Goal: Task Accomplishment & Management: Complete application form

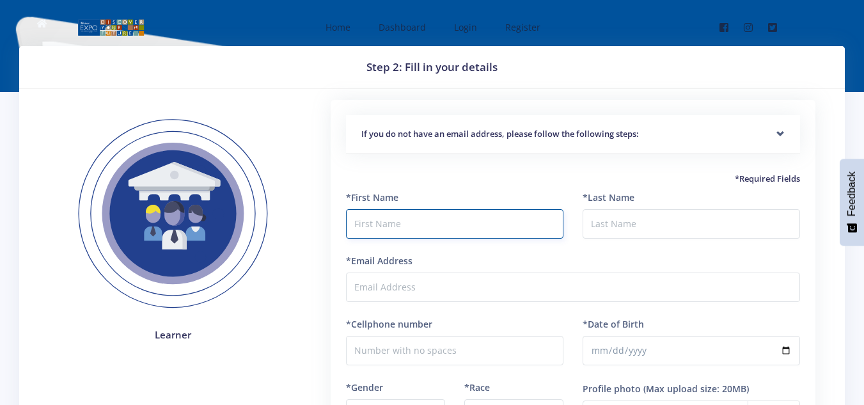
click at [352, 223] on input "text" at bounding box center [455, 223] width 218 height 29
type input "te"
type input "Teffo"
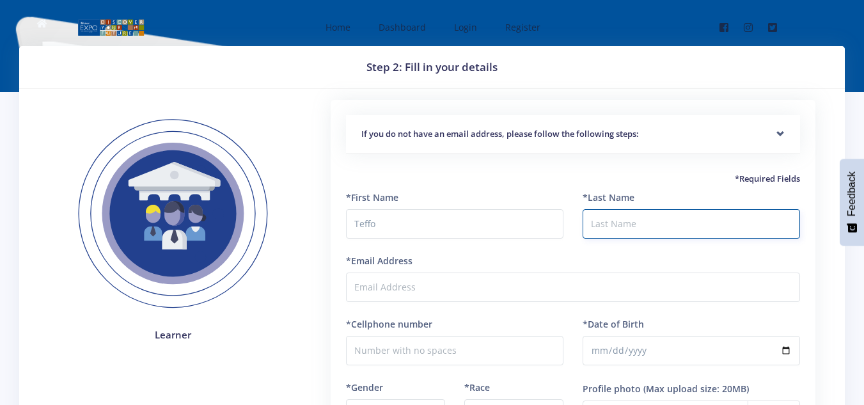
click at [592, 229] on input "*Last Name" at bounding box center [692, 223] width 218 height 29
type input "M"
type input "Mashigo"
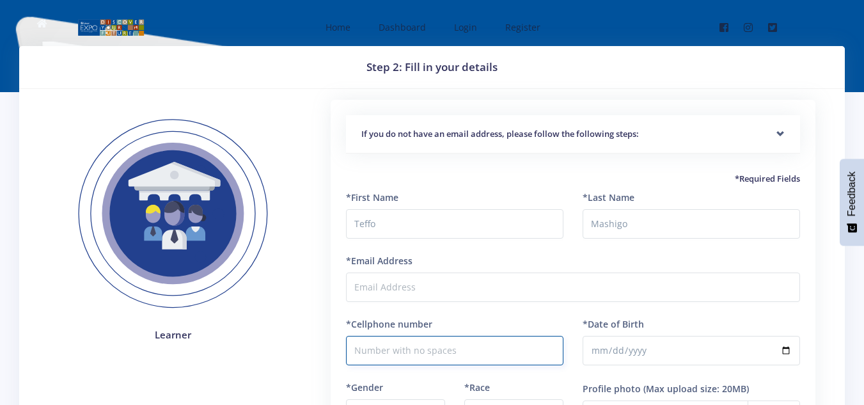
click at [357, 353] on input "*Cellphone number" at bounding box center [455, 350] width 218 height 29
click at [429, 342] on input "0609174214" at bounding box center [455, 350] width 218 height 29
type input "0609174214"
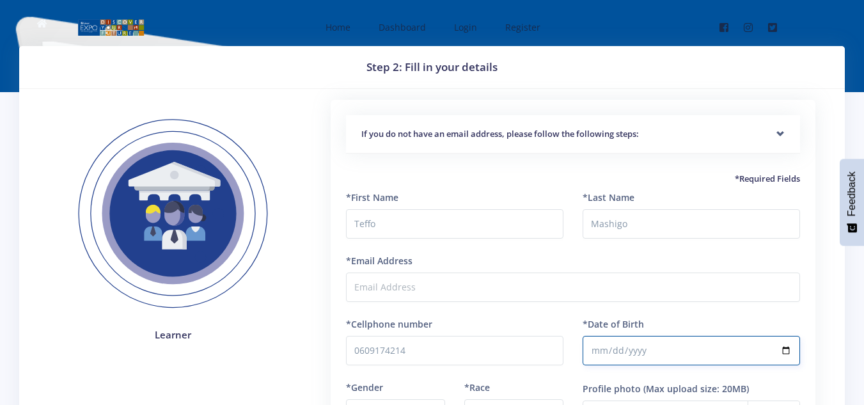
click at [789, 354] on input "*Date of Birth" at bounding box center [692, 350] width 218 height 29
click at [608, 345] on input "2018-08-09" at bounding box center [692, 350] width 218 height 29
click at [600, 348] on input "2018-08-09" at bounding box center [692, 350] width 218 height 29
click at [788, 347] on input "2018-08-09" at bounding box center [692, 350] width 218 height 29
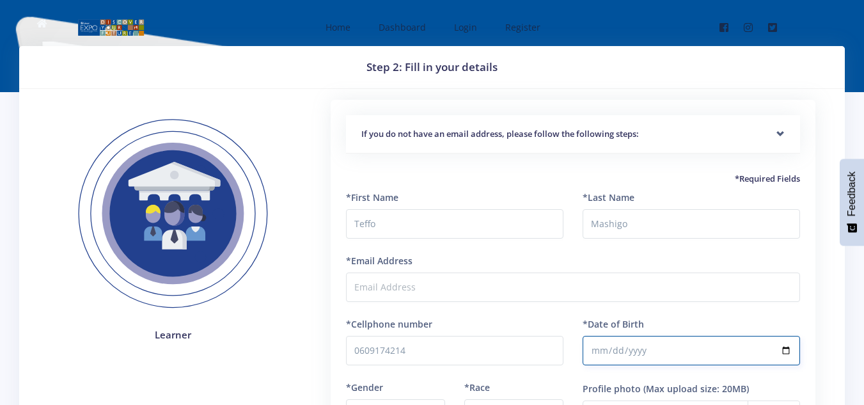
type input "2014-07-09"
click at [608, 347] on input "2014-07-09" at bounding box center [692, 350] width 218 height 29
click at [619, 344] on input "2014-07-09" at bounding box center [692, 350] width 218 height 29
type input "2014-07-09"
click at [639, 346] on input "2014-07-09" at bounding box center [692, 350] width 218 height 29
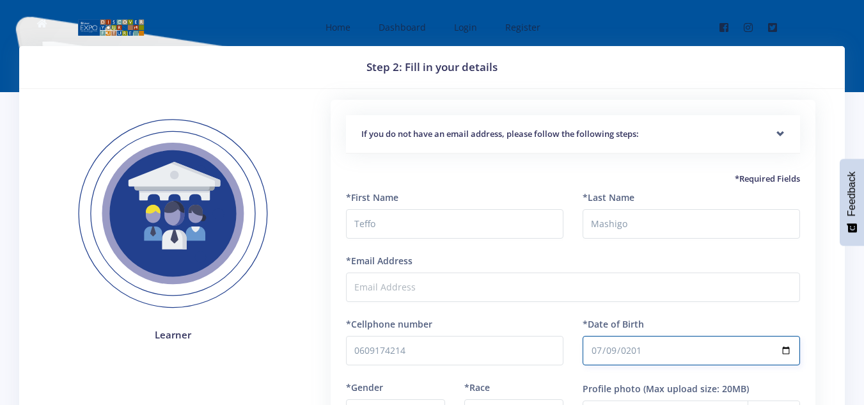
type input "2013-07-09"
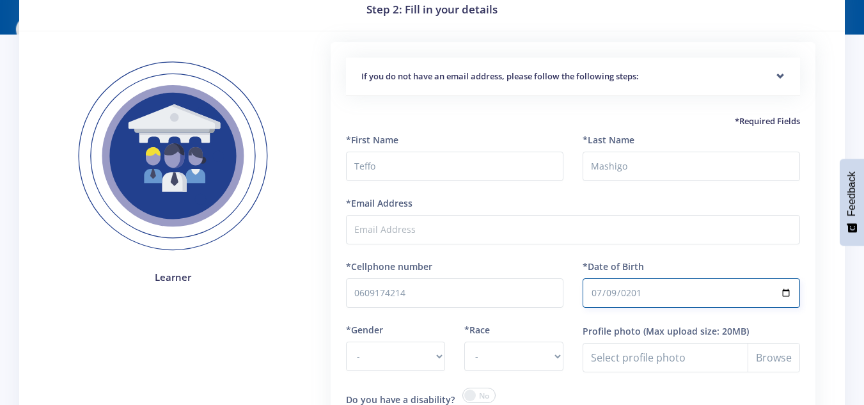
scroll to position [77, 0]
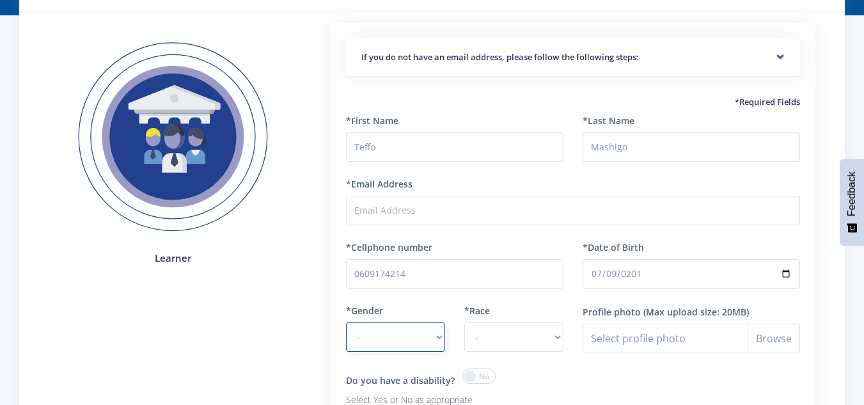
click at [368, 331] on select "- Male Female" at bounding box center [395, 336] width 99 height 29
select select "F"
click at [346, 322] on select "- Male Female" at bounding box center [395, 336] width 99 height 29
click at [472, 336] on select "- African Asian Coloured Indian White Other" at bounding box center [514, 336] width 99 height 29
select select "African"
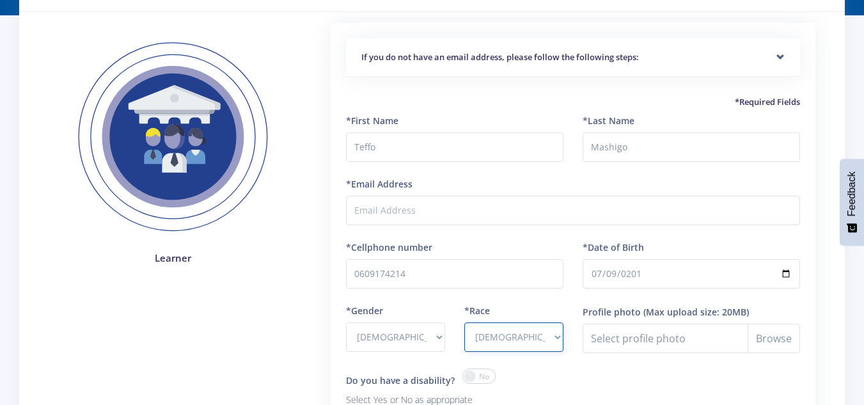
click at [465, 322] on select "- African Asian Coloured Indian White Other" at bounding box center [514, 336] width 99 height 29
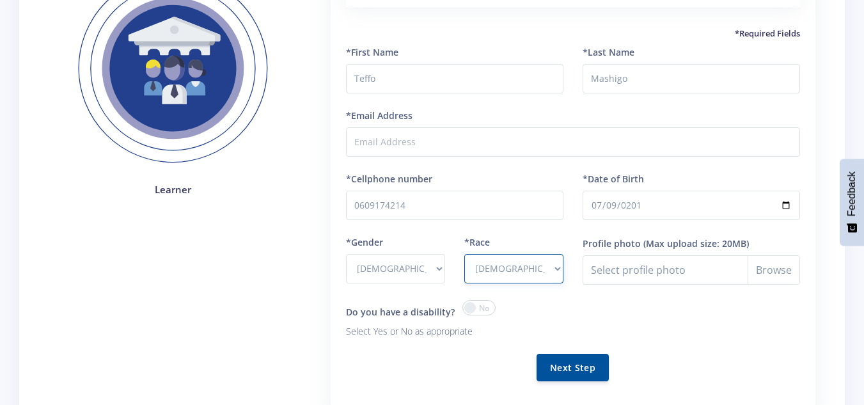
scroll to position [171, 0]
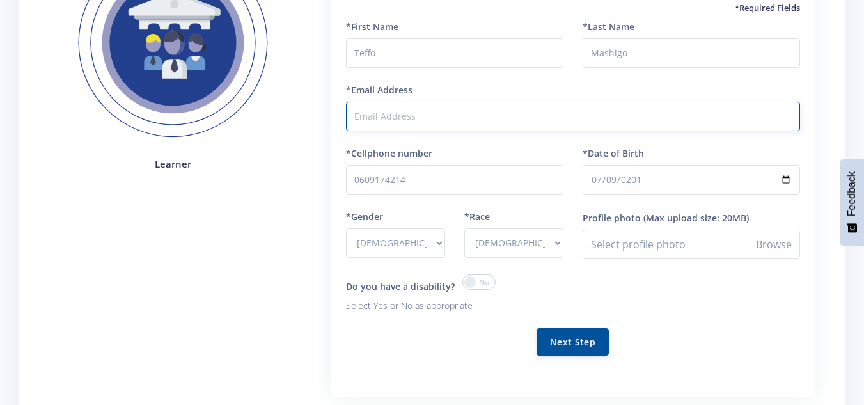
click at [354, 116] on input "*Email Address" at bounding box center [573, 116] width 454 height 29
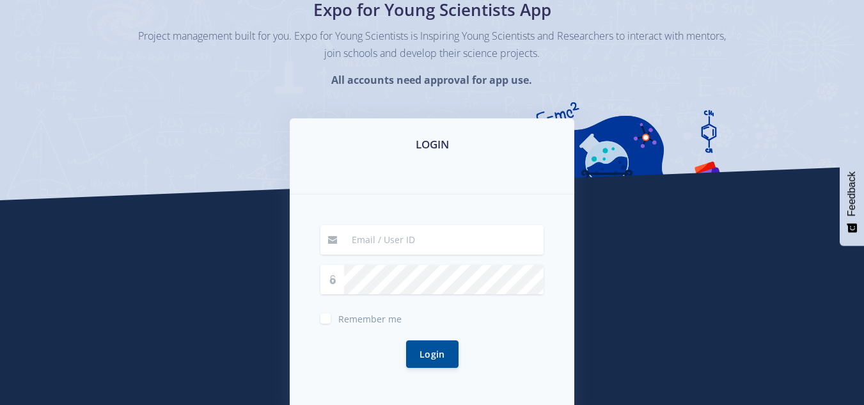
scroll to position [128, 0]
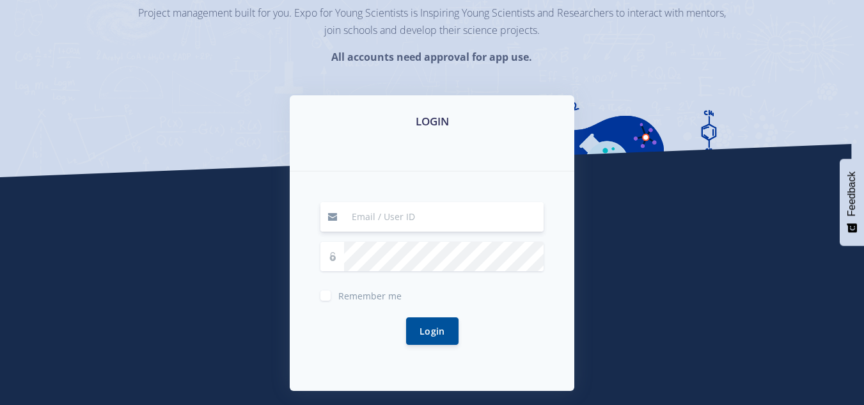
click at [370, 222] on input at bounding box center [444, 216] width 200 height 29
type input "dim"
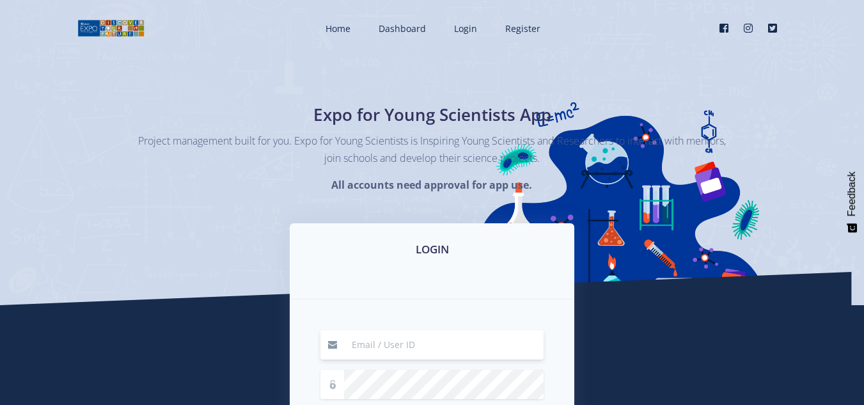
click at [361, 339] on input at bounding box center [444, 344] width 200 height 29
click at [158, 187] on div "Project management built for you. Expo for Young Scientists is Inspiring Young …" at bounding box center [433, 162] width 608 height 60
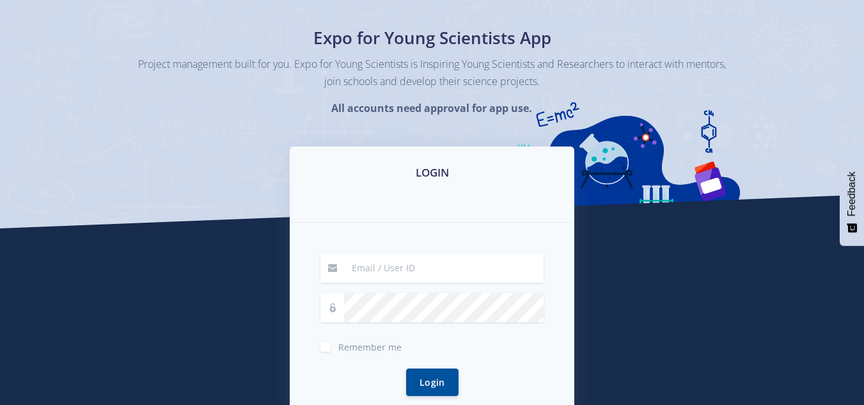
scroll to position [102, 0]
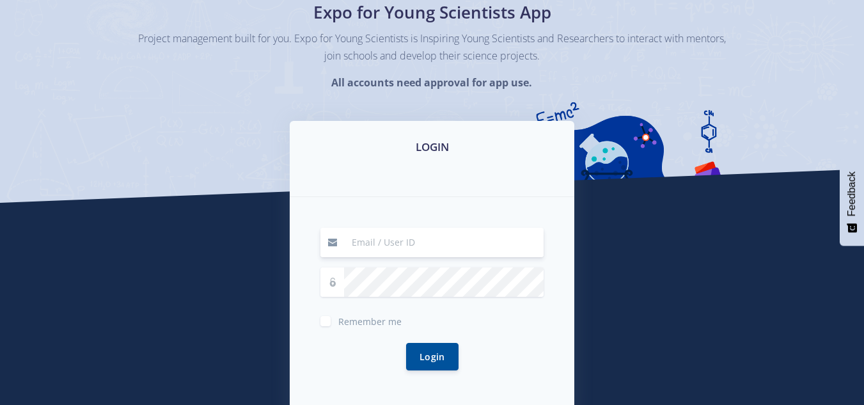
click at [372, 233] on input at bounding box center [444, 242] width 200 height 29
type input "dimphomokoena@gmail.com"
click at [424, 358] on button "Login" at bounding box center [432, 356] width 52 height 28
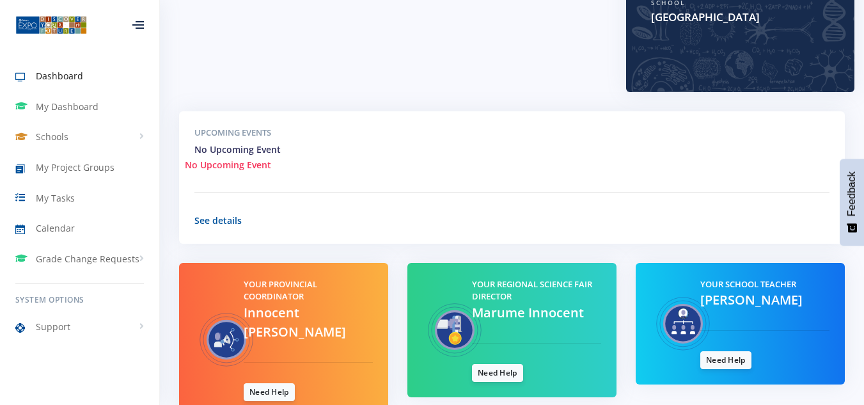
scroll to position [387, 0]
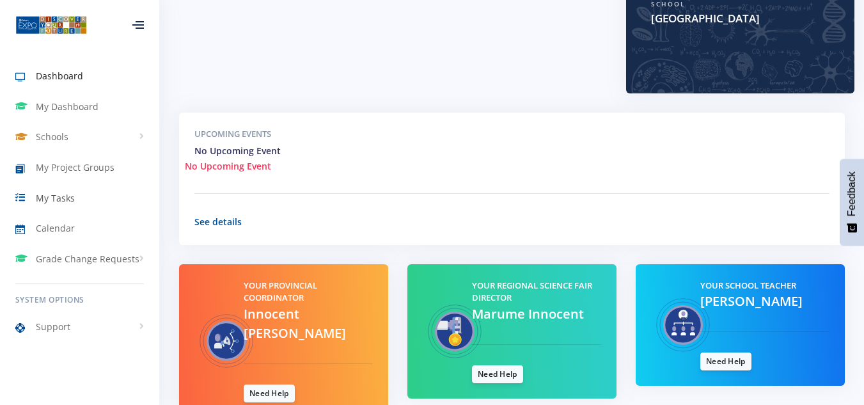
click at [51, 191] on span "My Tasks" at bounding box center [55, 197] width 39 height 13
click at [52, 197] on span "My Tasks" at bounding box center [55, 197] width 39 height 13
click at [53, 194] on span "My Tasks" at bounding box center [55, 197] width 39 height 13
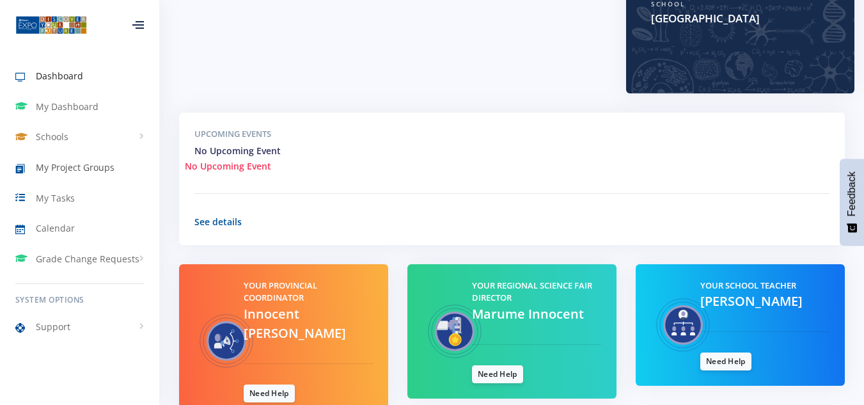
click at [74, 168] on span "My Project Groups" at bounding box center [75, 167] width 79 height 13
click at [65, 164] on span "My Project Groups" at bounding box center [75, 167] width 79 height 13
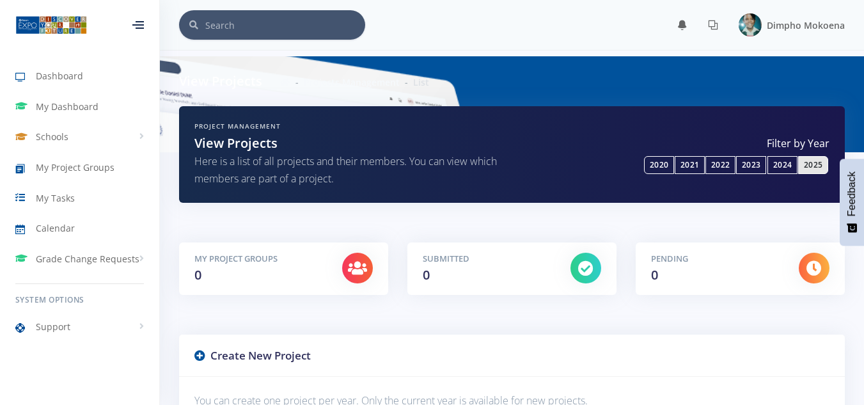
scroll to position [10, 10]
click at [219, 98] on div "View Projects Projects Management List" at bounding box center [512, 81] width 685 height 50
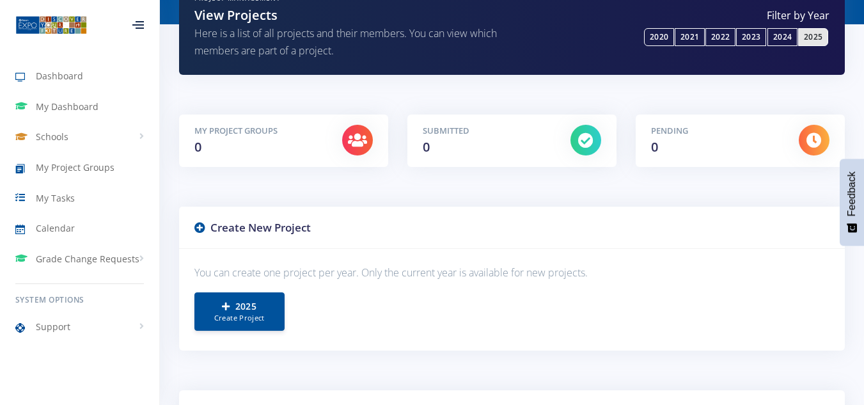
scroll to position [154, 0]
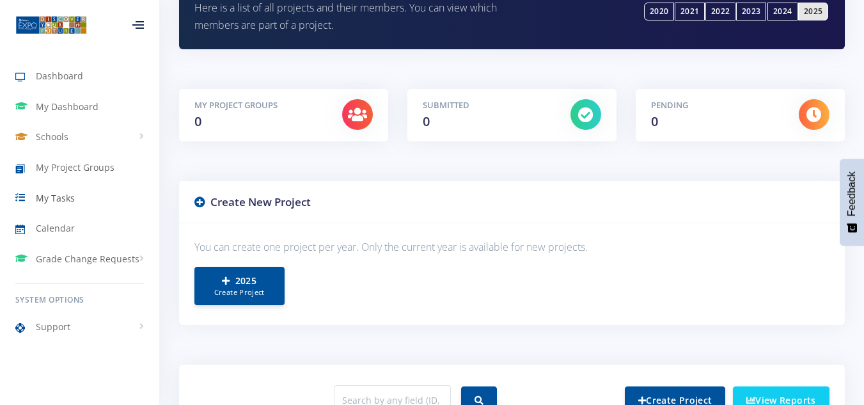
click at [54, 191] on span "My Tasks" at bounding box center [55, 197] width 39 height 13
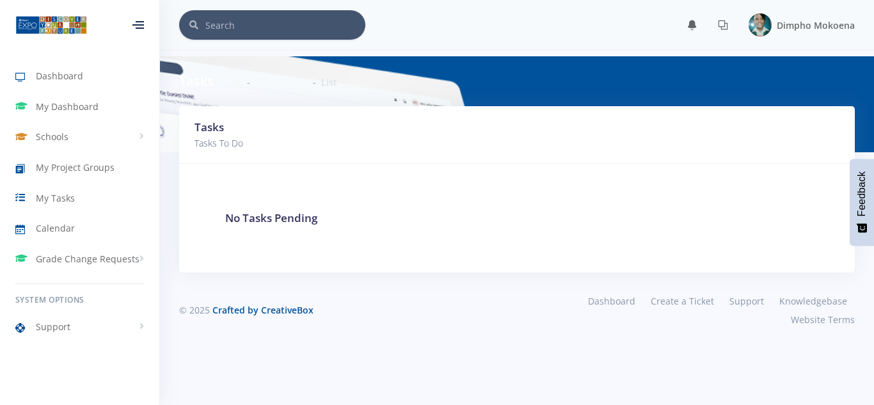
scroll to position [10, 10]
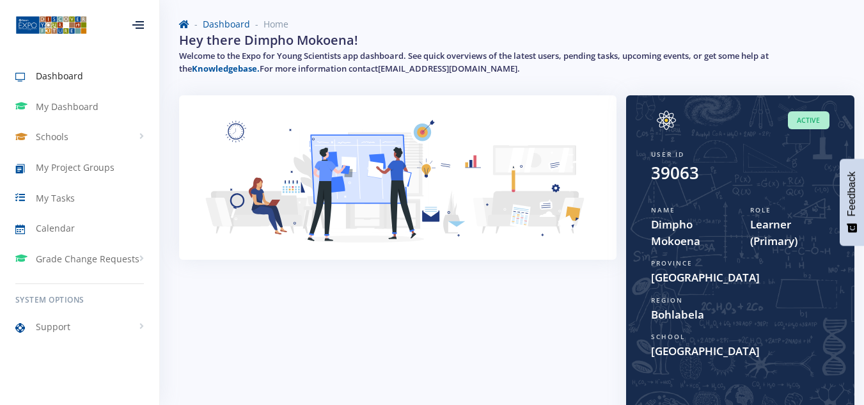
scroll to position [80, 0]
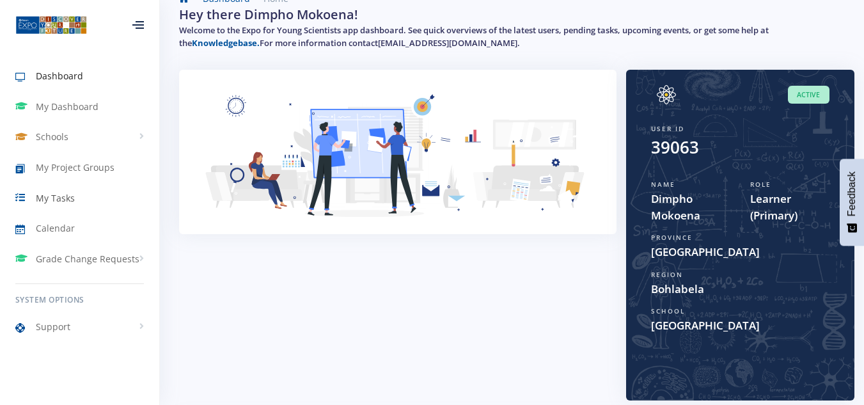
click at [58, 193] on span "My Tasks" at bounding box center [55, 197] width 39 height 13
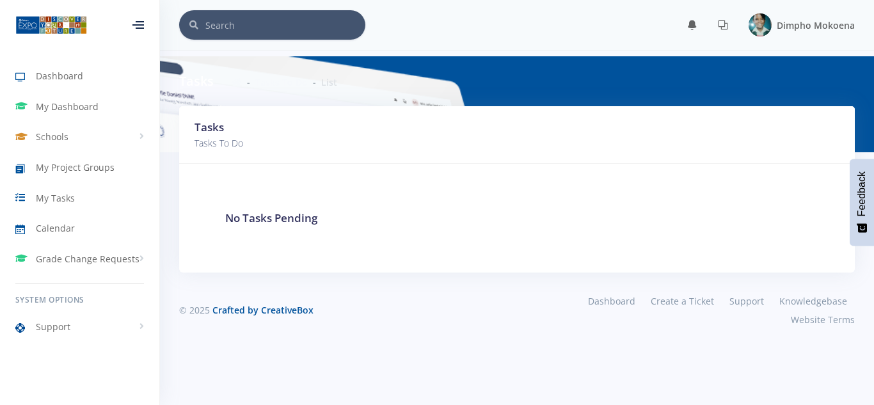
scroll to position [10, 10]
click at [59, 190] on link "My Tasks" at bounding box center [79, 197] width 159 height 29
click at [54, 153] on link "My Project Groups" at bounding box center [79, 167] width 159 height 29
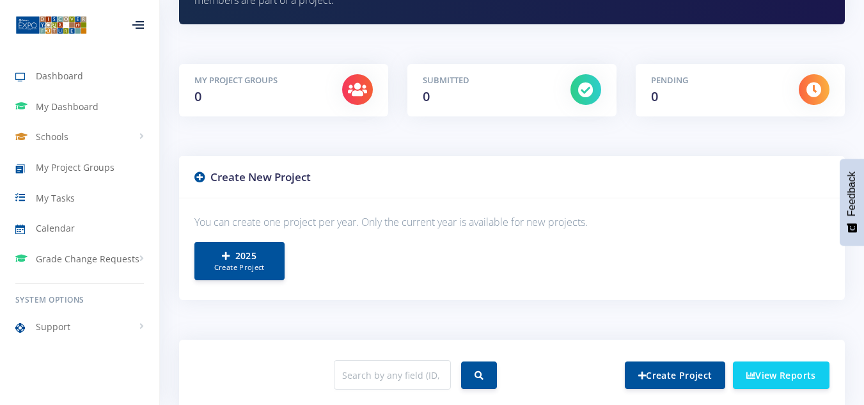
scroll to position [179, 0]
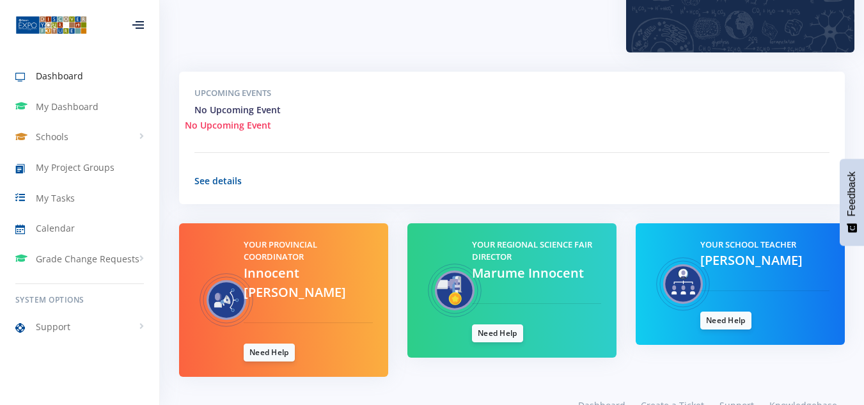
scroll to position [438, 0]
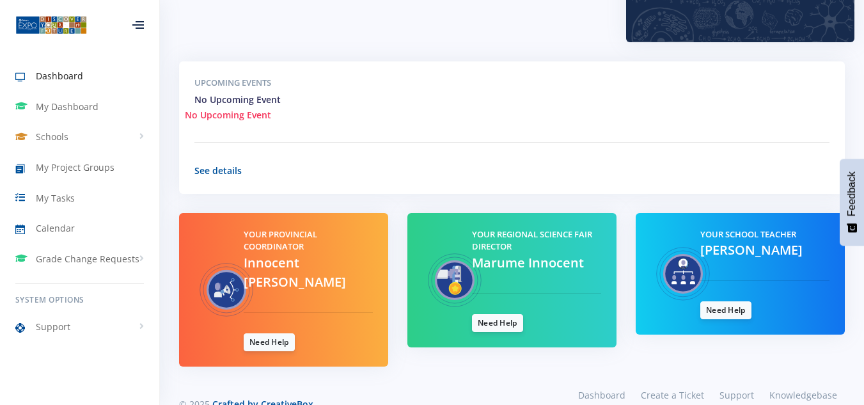
click at [322, 329] on div "Your Provincial Coordinator Innocent Tinashe Marume Need Help" at bounding box center [283, 290] width 209 height 154
click at [330, 328] on div "Your Provincial Coordinator Innocent Tinashe Marume Need Help" at bounding box center [283, 290] width 209 height 154
click at [86, 171] on span "My Project Groups" at bounding box center [75, 167] width 79 height 13
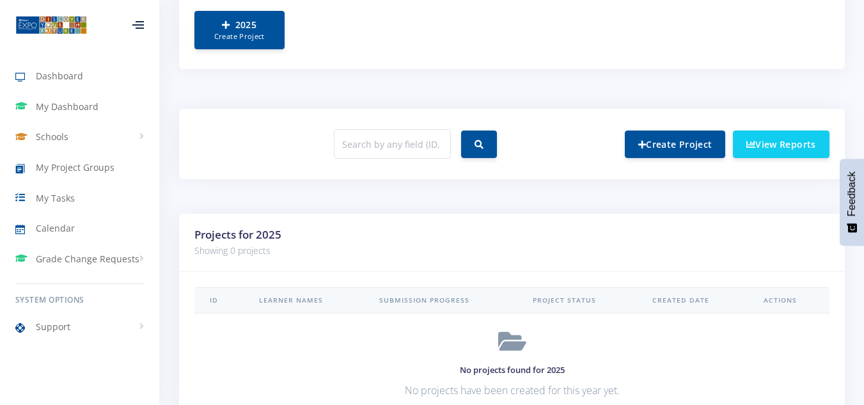
scroll to position [384, 0]
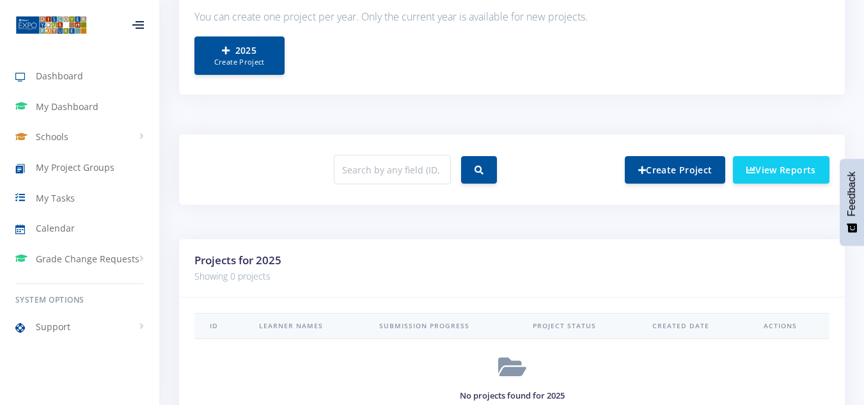
click at [363, 219] on div "Create Project View Reports" at bounding box center [512, 179] width 685 height 90
click at [674, 165] on link "Create Project" at bounding box center [675, 169] width 100 height 28
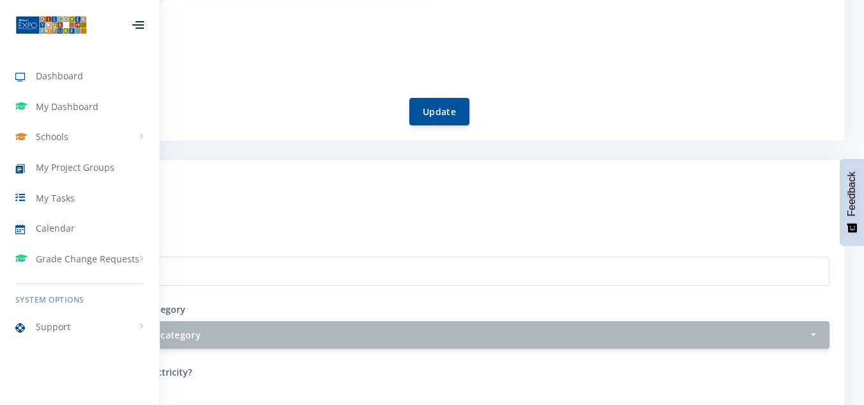
scroll to position [358, 0]
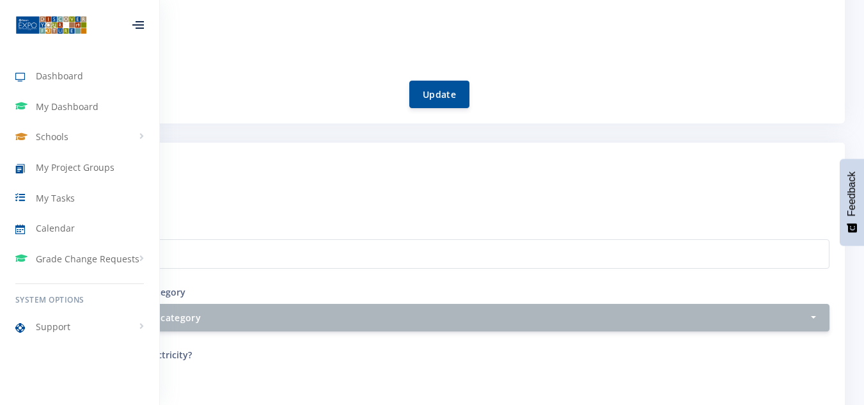
click at [203, 44] on div "Dimpho Mokoena" at bounding box center [140, 40] width 180 height 20
click at [139, 22] on div at bounding box center [138, 25] width 12 height 8
click at [110, 173] on span "My Project Groups" at bounding box center [75, 167] width 79 height 13
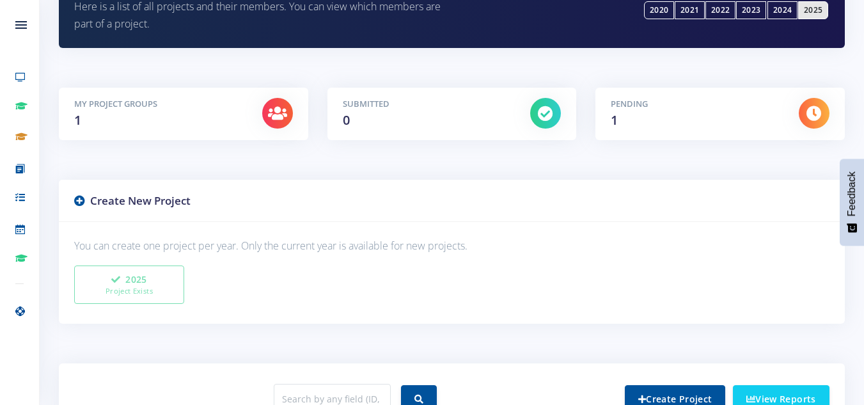
scroll to position [205, 0]
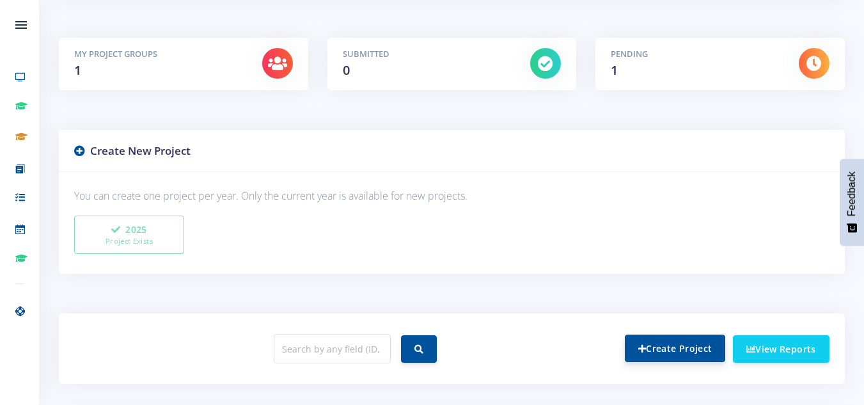
click at [672, 344] on link "Create Project" at bounding box center [675, 349] width 100 height 28
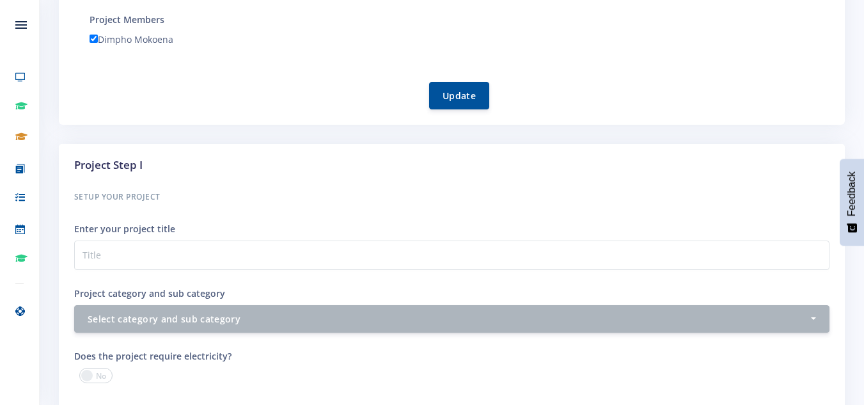
scroll to position [358, 0]
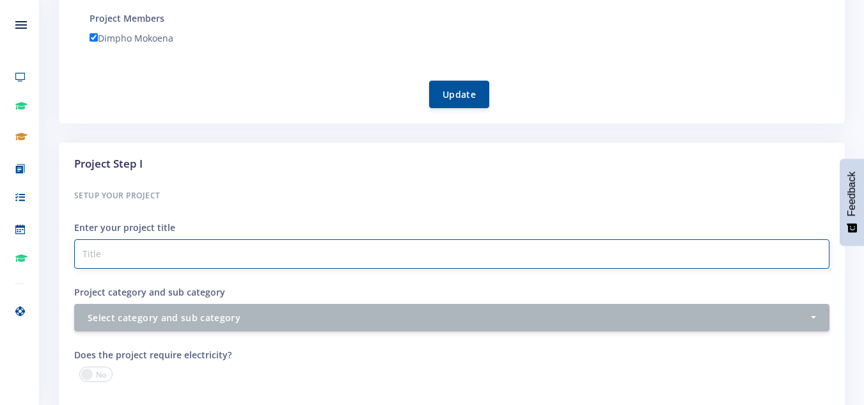
click at [110, 248] on input "Project category and sub category" at bounding box center [452, 253] width 756 height 29
type input "unemployment"
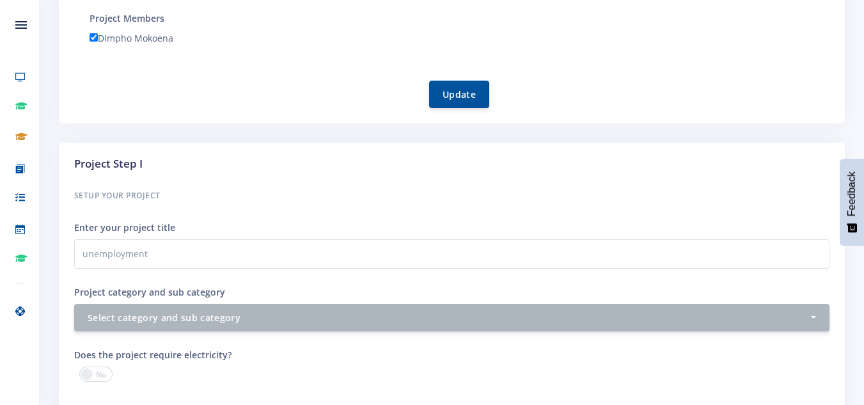
click at [323, 217] on div "Setup your Project Enter your project title unemployment Project category and s…" at bounding box center [452, 259] width 756 height 144
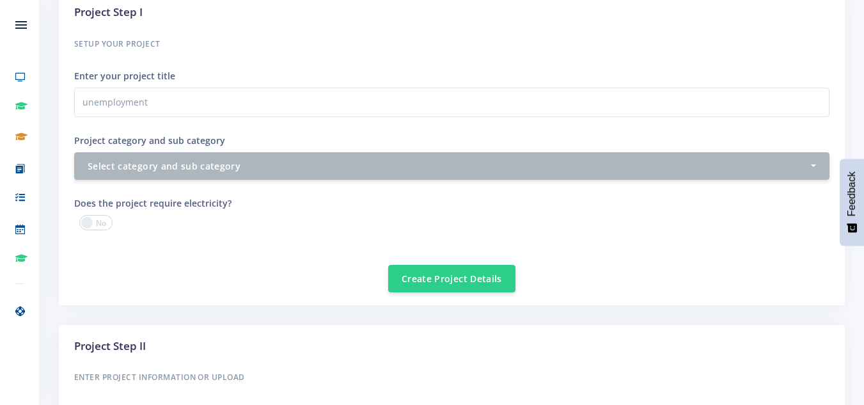
scroll to position [512, 0]
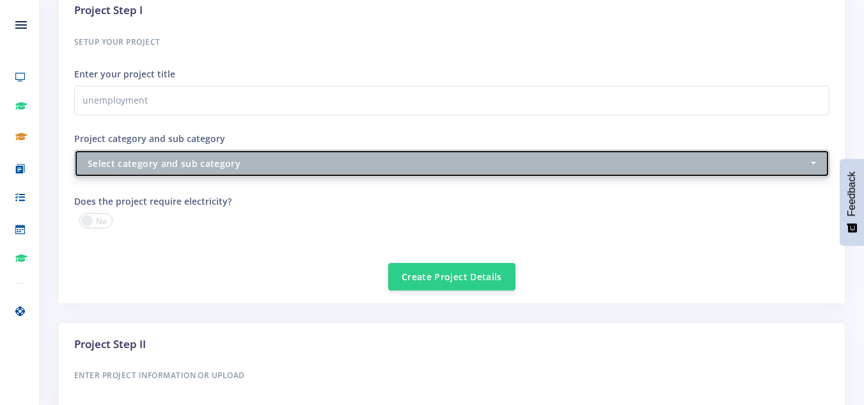
click at [195, 157] on div "Select category and sub category" at bounding box center [448, 163] width 721 height 13
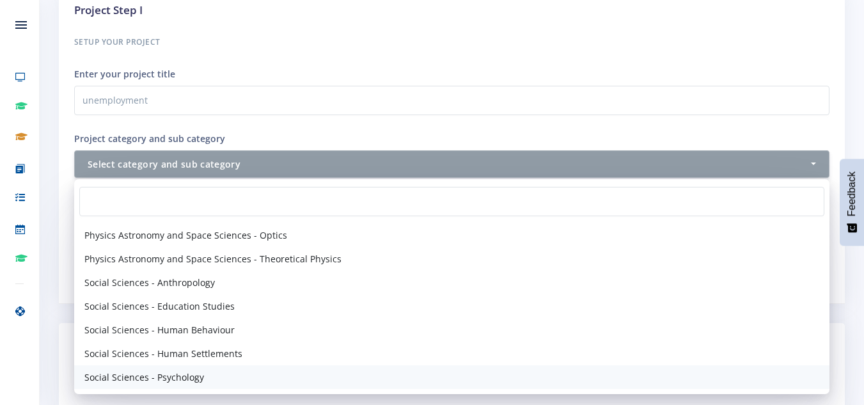
scroll to position [0, 0]
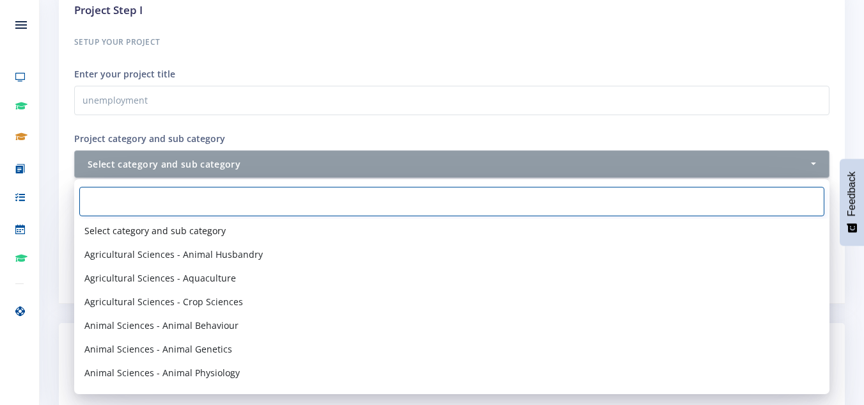
click at [299, 200] on input "Search" at bounding box center [451, 201] width 745 height 29
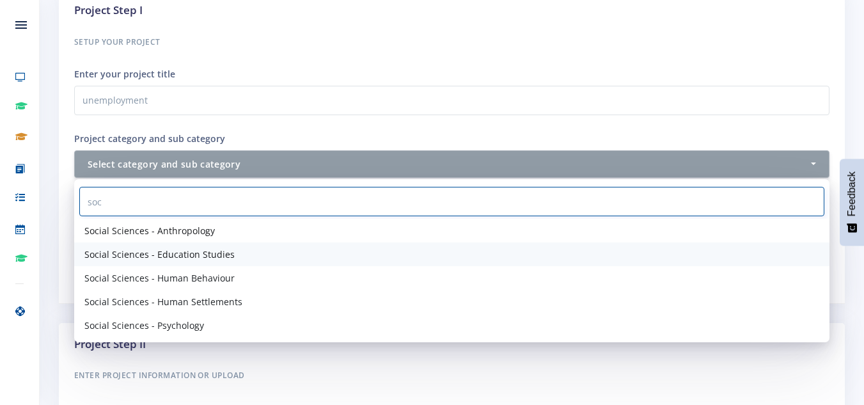
type input "soc"
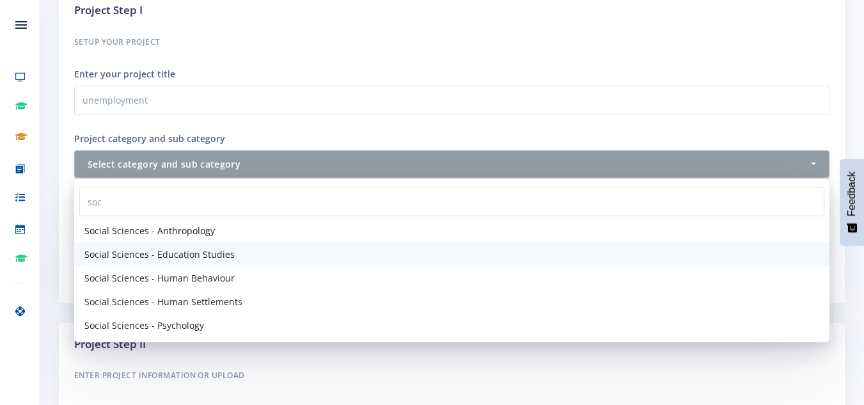
click at [282, 249] on link "Social Sciences - Education Studies" at bounding box center [452, 254] width 756 height 24
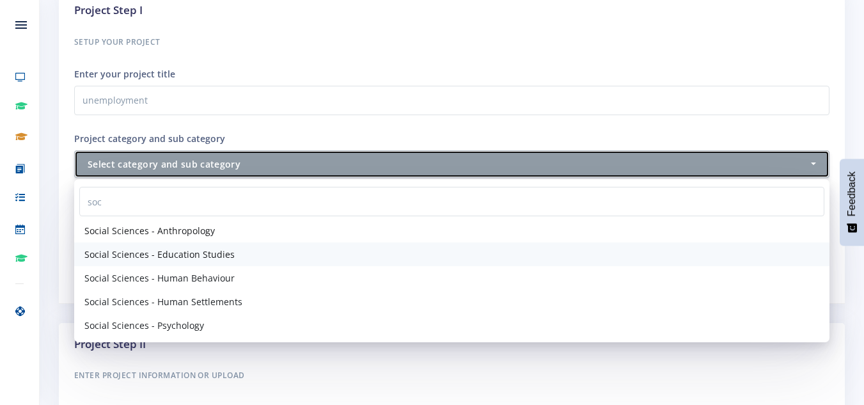
select select "71"
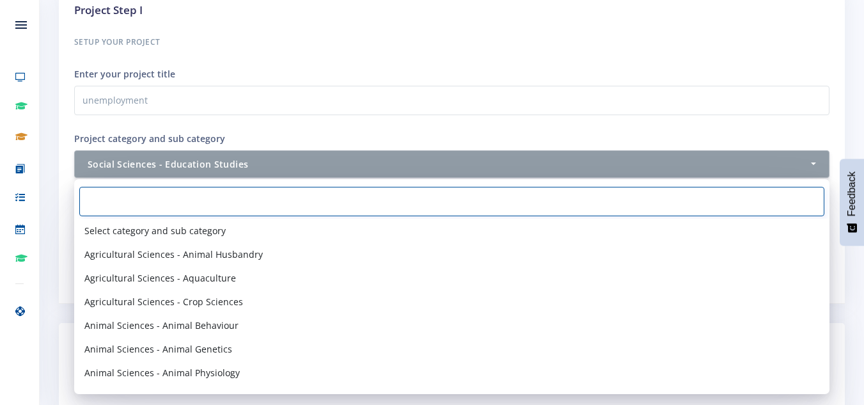
scroll to position [1605, 0]
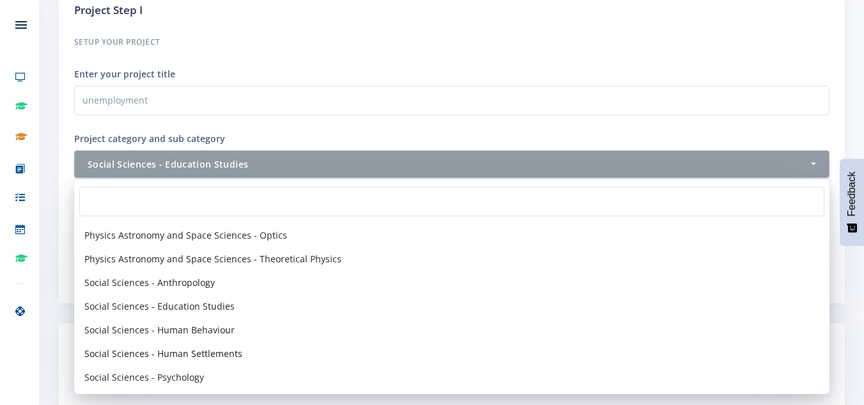
click at [232, 44] on h6 "Setup your Project" at bounding box center [452, 42] width 756 height 17
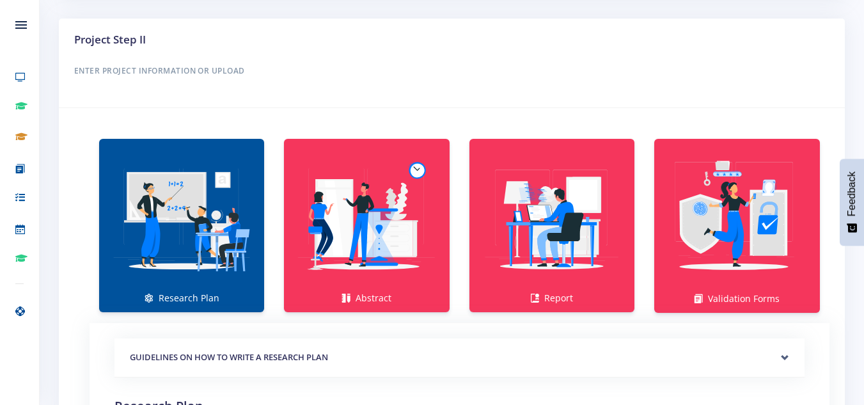
scroll to position [819, 0]
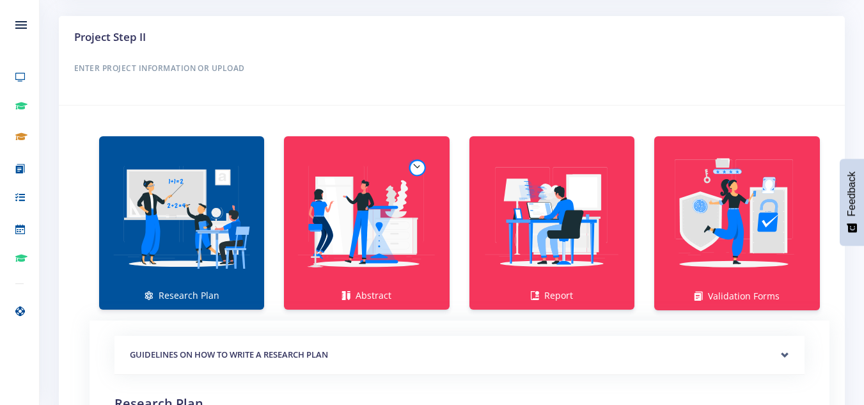
click at [203, 244] on img at bounding box center [181, 216] width 145 height 145
click at [184, 294] on link "Research Plan" at bounding box center [181, 222] width 165 height 173
click at [178, 267] on img at bounding box center [181, 216] width 145 height 145
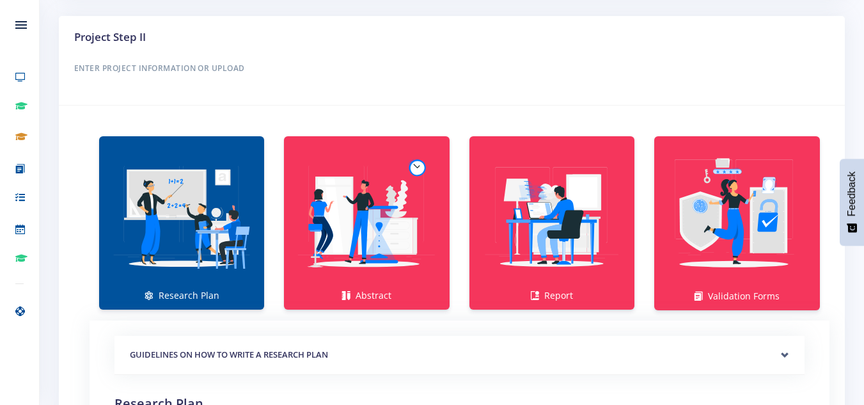
click at [178, 267] on img at bounding box center [181, 216] width 145 height 145
click at [177, 265] on img at bounding box center [181, 216] width 145 height 145
click at [178, 265] on img at bounding box center [181, 216] width 145 height 145
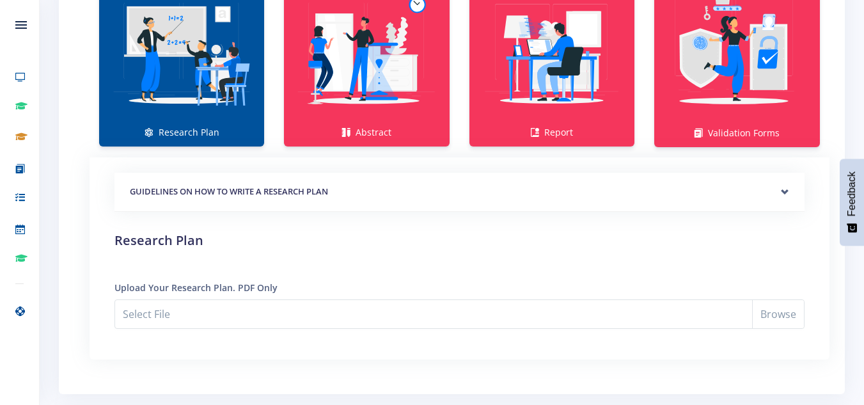
scroll to position [1049, 0]
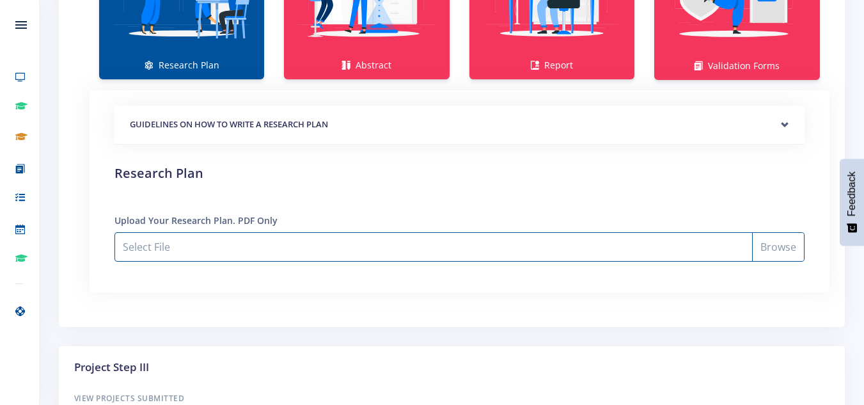
click at [781, 244] on input "Select File" at bounding box center [460, 246] width 690 height 29
type input "C:\fakepath\research plan DIMPHO.pdf"
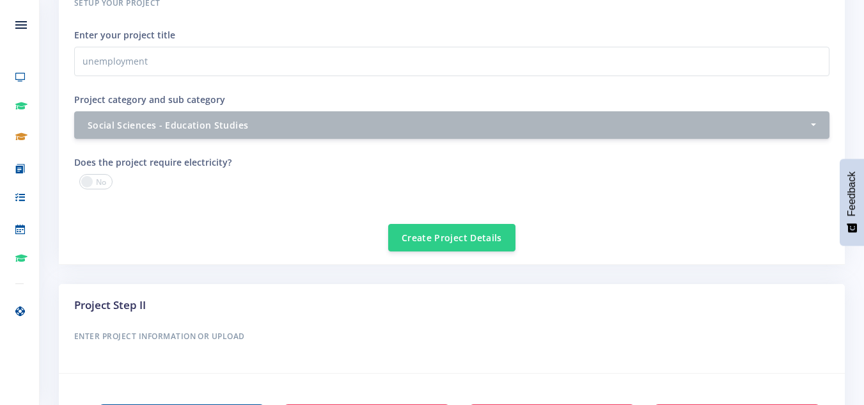
scroll to position [570, 0]
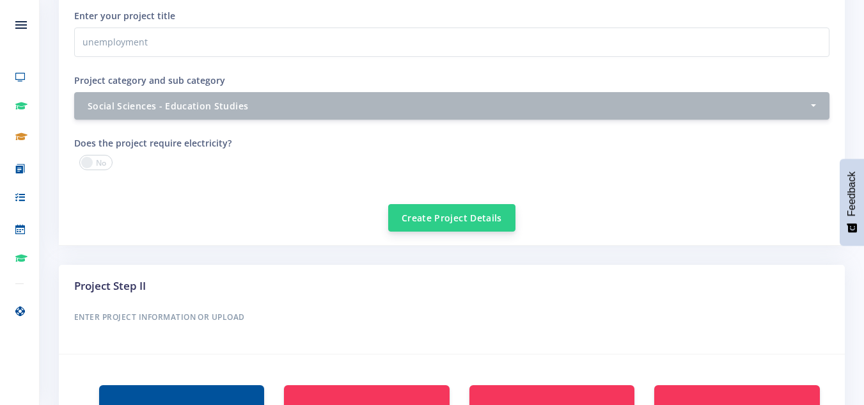
click at [419, 212] on button "Create Project Details" at bounding box center [451, 218] width 127 height 28
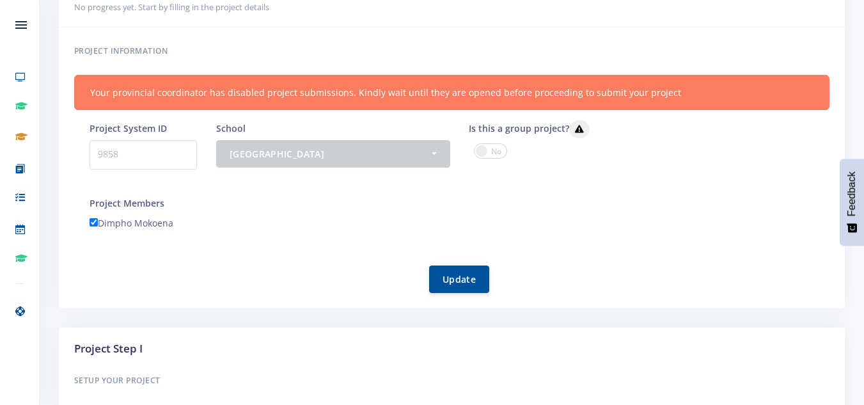
scroll to position [205, 0]
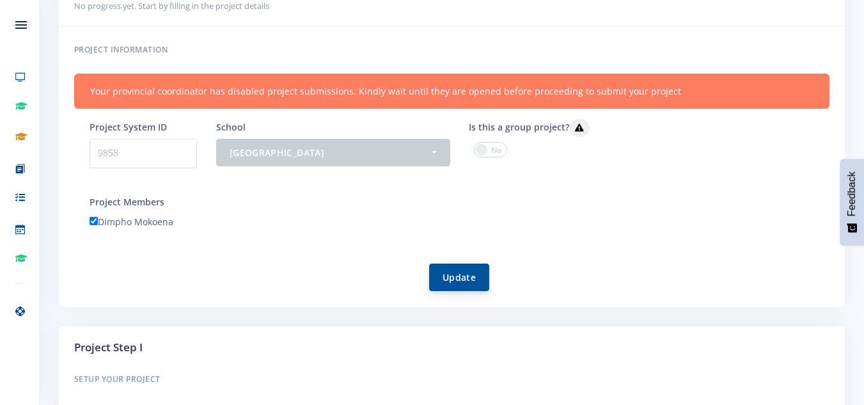
click at [444, 272] on button "Update" at bounding box center [459, 278] width 60 height 28
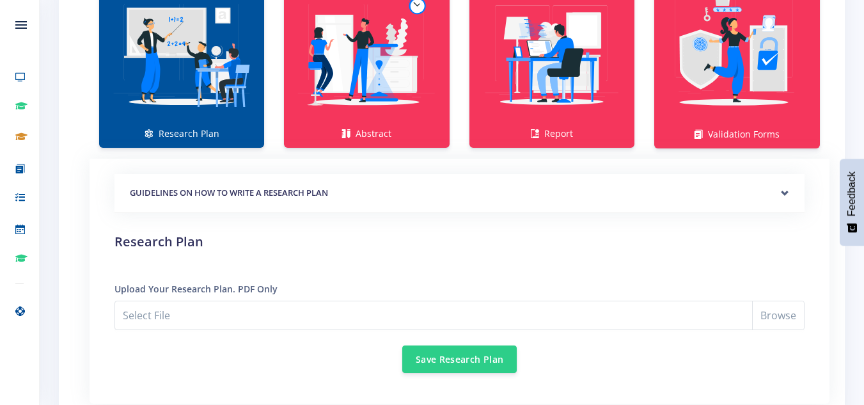
scroll to position [1049, 0]
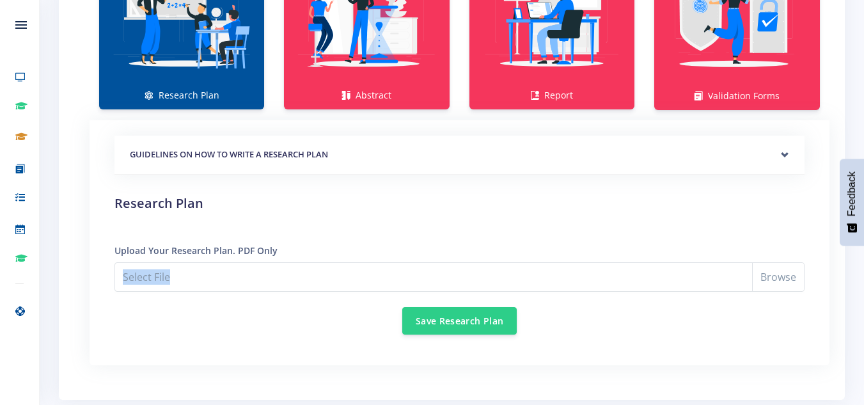
drag, startPoint x: 816, startPoint y: 290, endPoint x: 781, endPoint y: 278, distance: 37.6
click at [781, 278] on div "GUIDELINES ON HOW TO WRITE A RESEARCH PLAN Research Plan Templates for: Researc…" at bounding box center [459, 242] width 721 height 245
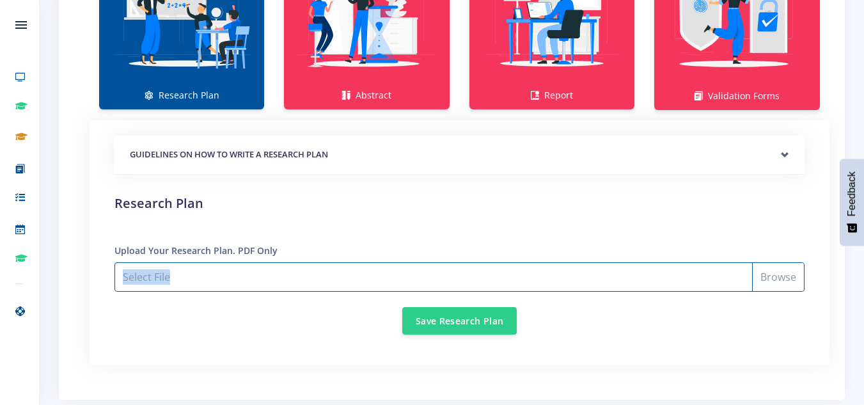
click at [781, 278] on input "Select File" at bounding box center [460, 276] width 690 height 29
type input "C:\fakepath\research plan DIMPHO.pdf"
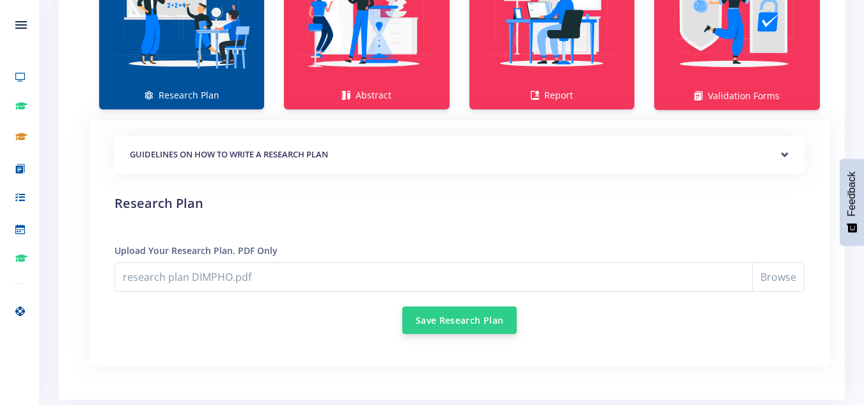
click at [435, 321] on button "Save Research Plan" at bounding box center [459, 320] width 115 height 28
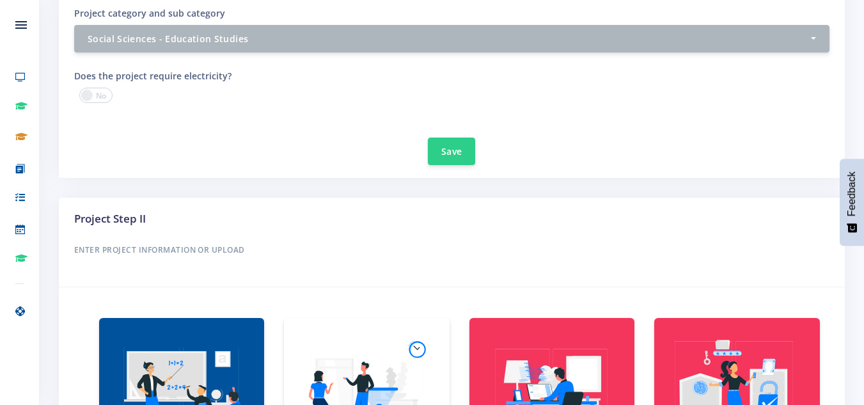
scroll to position [665, 0]
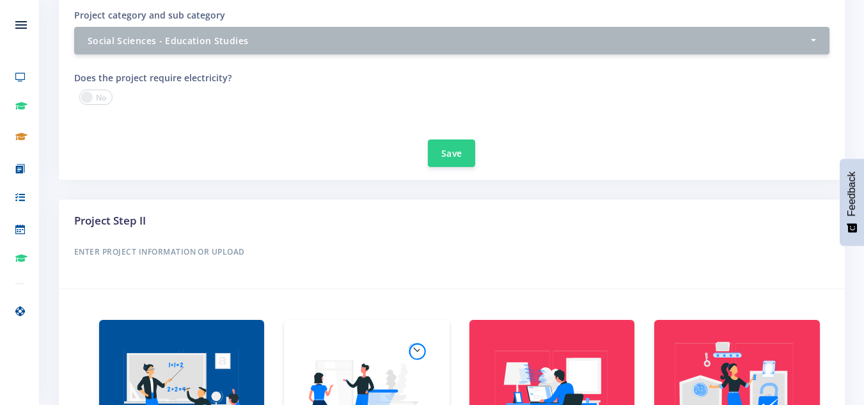
click at [413, 351] on img at bounding box center [366, 400] width 145 height 145
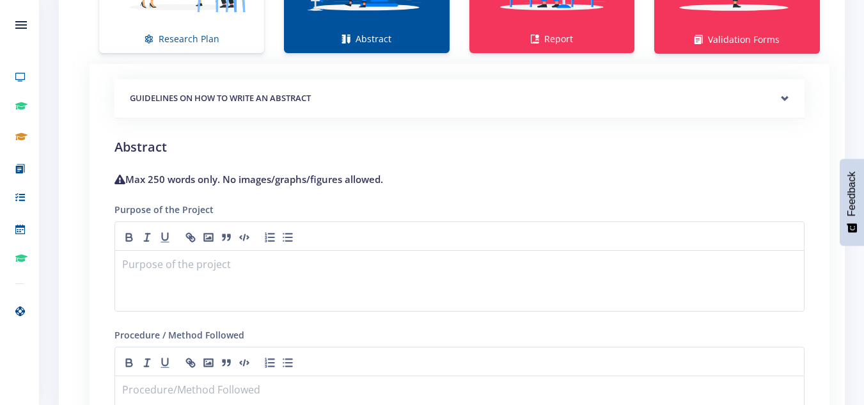
scroll to position [1126, 0]
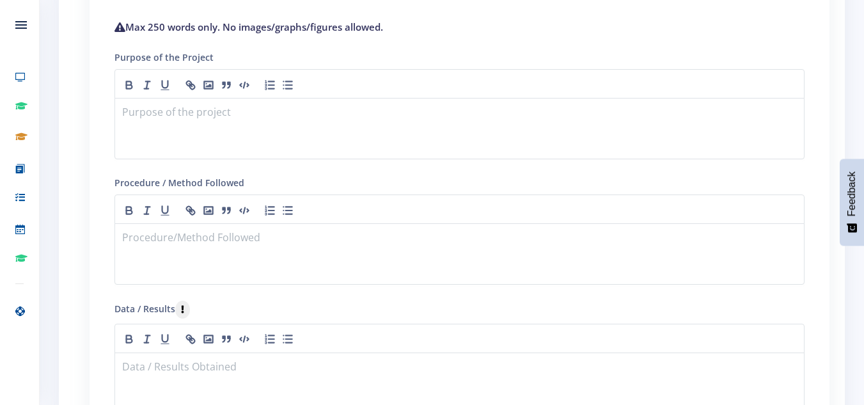
scroll to position [1251, 0]
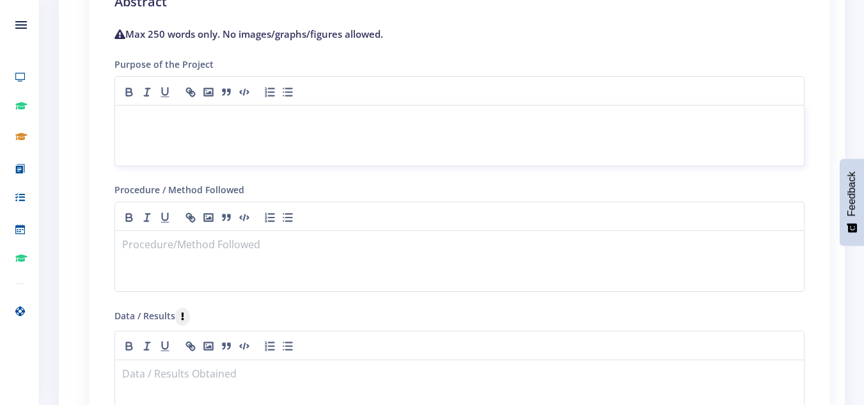
click at [280, 155] on div at bounding box center [460, 135] width 690 height 61
click at [289, 134] on div "because I want to end Unemployment in our country South Africa" at bounding box center [460, 135] width 690 height 61
click at [431, 120] on p "because I want to end Unemployment in our country South Africa" at bounding box center [460, 120] width 674 height 17
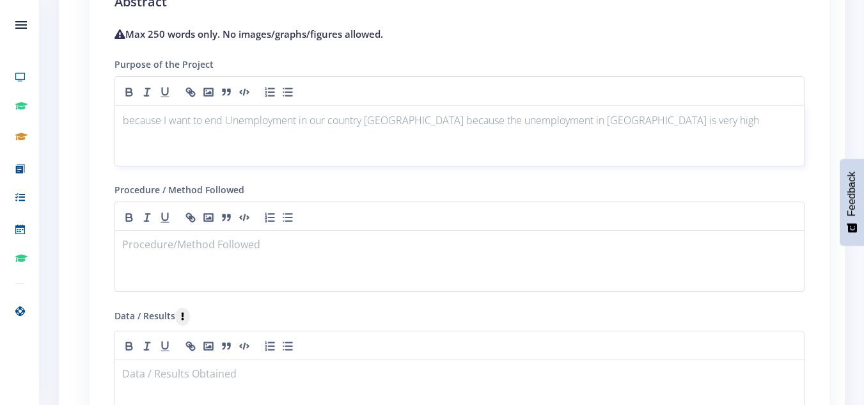
click at [554, 119] on p "because I want to end Unemployment in our country South Africa because the unem…" at bounding box center [460, 120] width 674 height 17
click at [553, 120] on p "because I want to end Unemployment in our country South Africa because the unem…" at bounding box center [460, 120] width 674 height 17
click at [646, 152] on div "because I want to end Unemployment in our country South Africa because the unem…" at bounding box center [460, 135] width 690 height 61
click at [704, 120] on p "because I want to end Unemployment in our country South Africa because the unem…" at bounding box center [460, 120] width 674 height 17
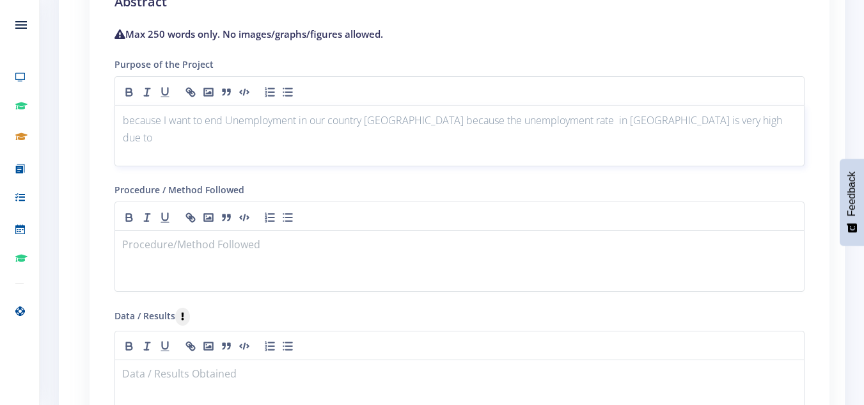
click at [704, 120] on p "because I want to end Unemployment in our country South Africa because the unem…" at bounding box center [460, 129] width 674 height 35
click at [738, 120] on p "because I want to end Unemployment in our country South Africa because the unem…" at bounding box center [460, 129] width 674 height 35
click at [305, 138] on p "because I want to end Unemployment in our country South Africa because the unem…" at bounding box center [460, 129] width 674 height 35
click at [391, 138] on p "because I want to end Unemployment in our country South Africa because the unem…" at bounding box center [460, 129] width 674 height 35
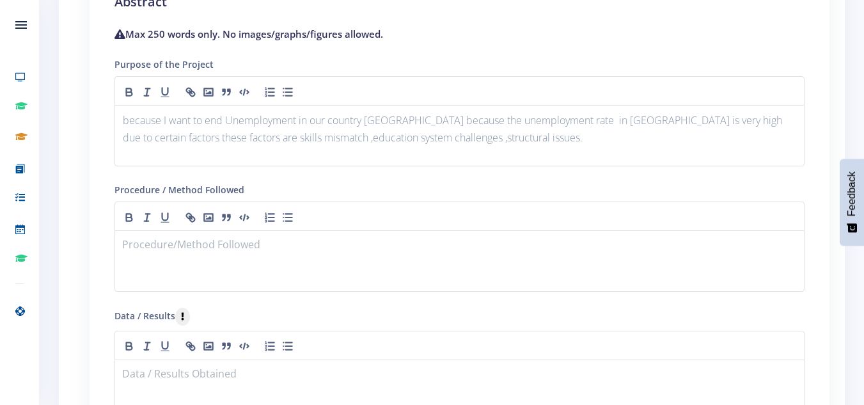
click at [365, 187] on div "Procedure / Method Followed" at bounding box center [460, 237] width 690 height 110
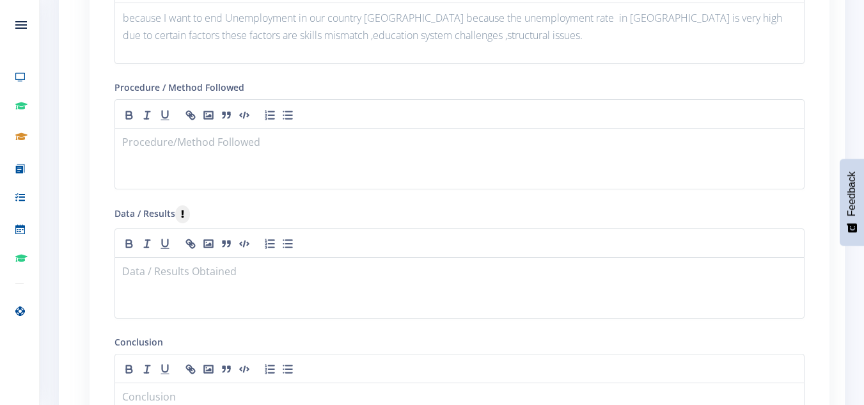
scroll to position [1379, 0]
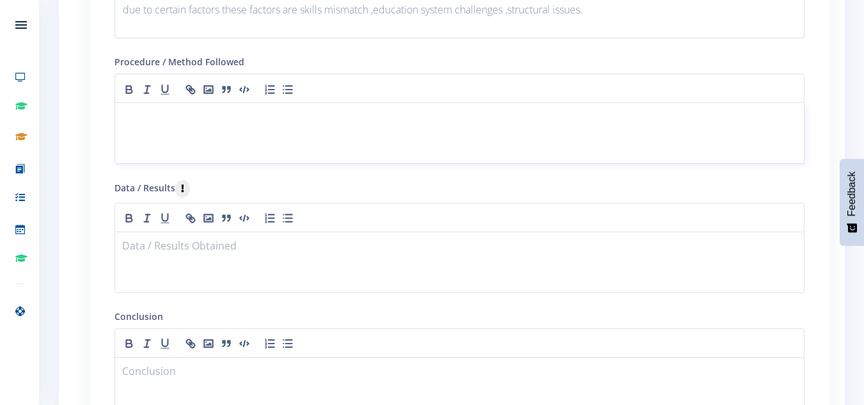
click at [241, 110] on p at bounding box center [460, 117] width 674 height 17
click at [266, 173] on form "GUIDELINES ON HOW TO WRITE AN ABSTRACT Purpose Method" at bounding box center [460, 173] width 690 height 735
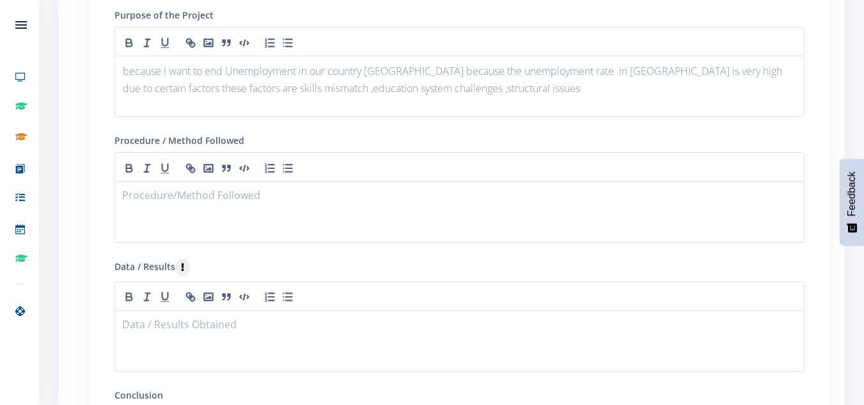
scroll to position [1302, 0]
click at [266, 173] on button "button" at bounding box center [270, 164] width 18 height 15
click at [525, 85] on p "because I want to end Unemployment in our country South Africa because the unem…" at bounding box center [460, 78] width 674 height 35
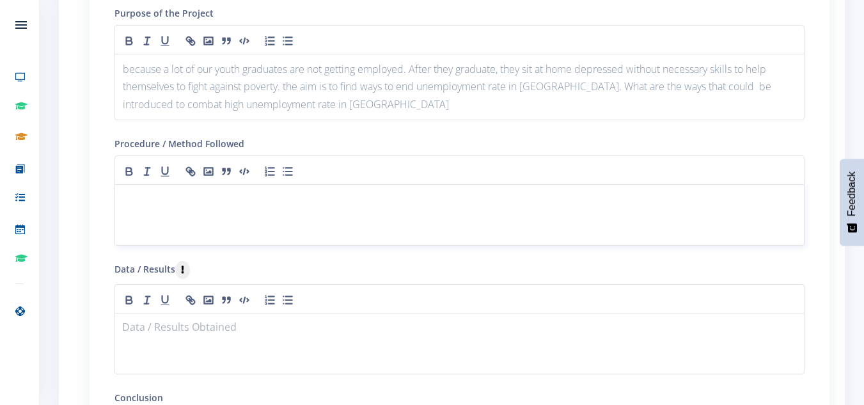
click at [296, 201] on p at bounding box center [460, 199] width 674 height 17
click at [305, 262] on div "Data / Results" at bounding box center [460, 317] width 690 height 113
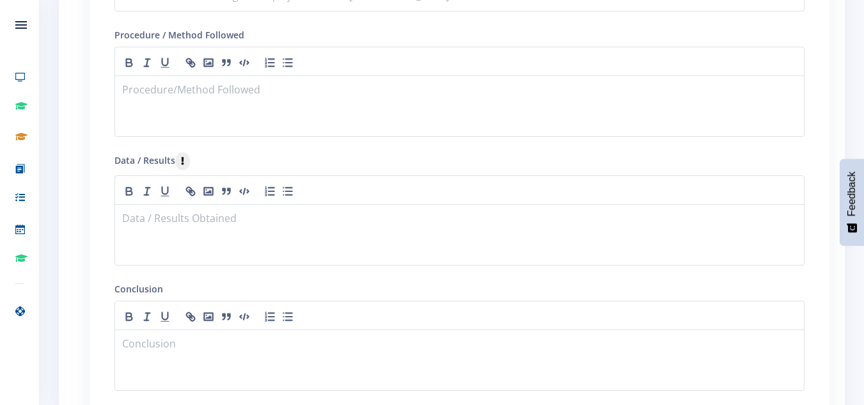
scroll to position [1430, 0]
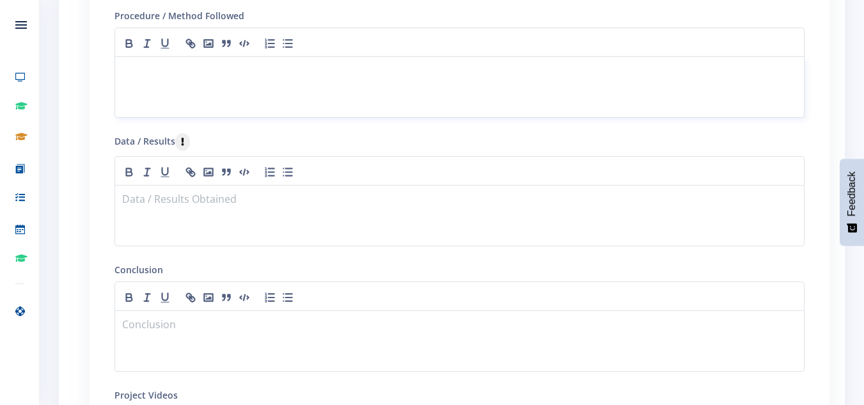
click at [150, 79] on p at bounding box center [460, 71] width 674 height 17
drag, startPoint x: 150, startPoint y: 79, endPoint x: 157, endPoint y: 85, distance: 9.1
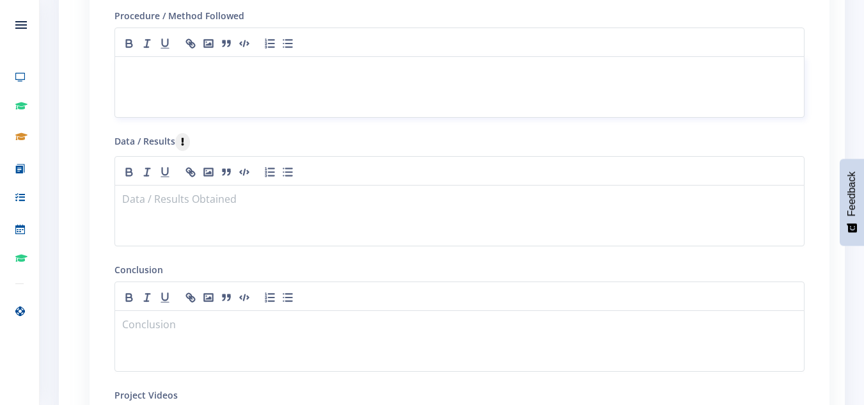
click at [157, 85] on div at bounding box center [460, 86] width 690 height 61
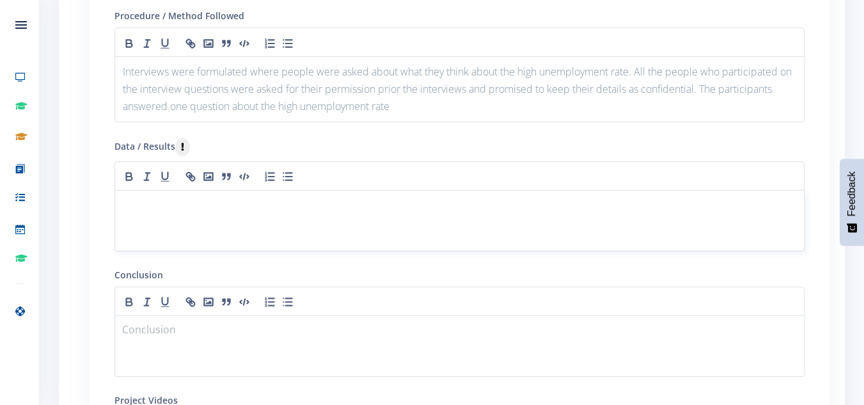
click at [234, 227] on div at bounding box center [460, 220] width 690 height 61
click at [573, 206] on p "unemployment refers to the share of labour force that is without work but avail…" at bounding box center [460, 205] width 674 height 17
click at [644, 205] on p "unemployment refers to the share of labour force that is without work but avail…" at bounding box center [460, 205] width 674 height 17
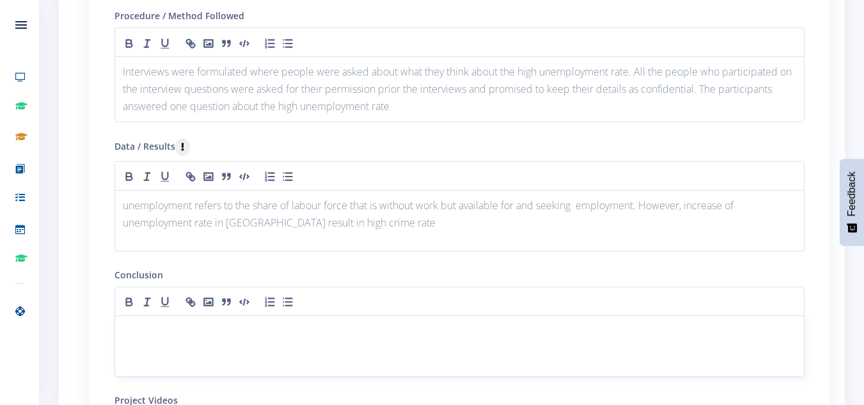
click at [376, 346] on div at bounding box center [460, 345] width 690 height 61
click at [323, 267] on div "Conclusion" at bounding box center [460, 322] width 690 height 110
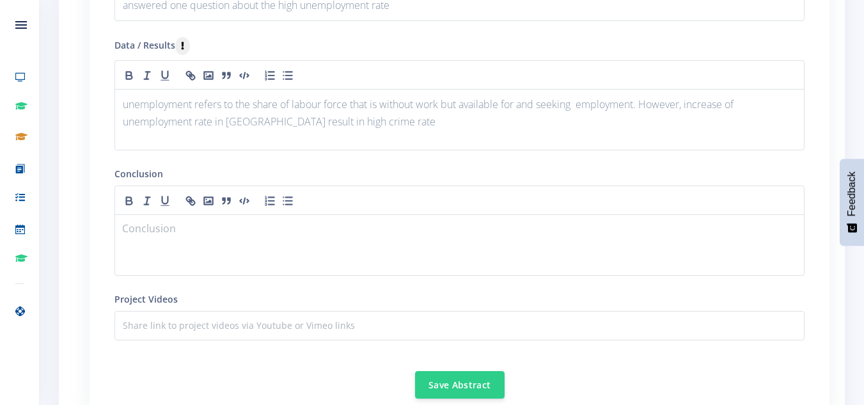
scroll to position [1532, 0]
click at [259, 240] on div at bounding box center [460, 243] width 690 height 61
click at [259, 240] on div "In employment terms , the" at bounding box center [460, 243] width 690 height 61
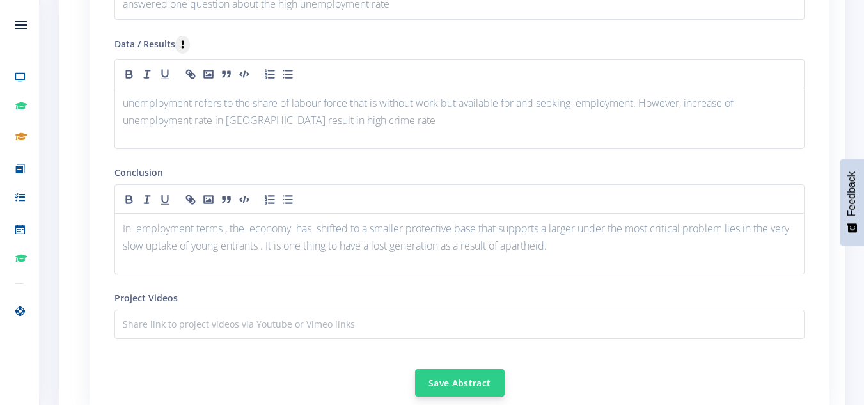
click at [461, 392] on button "Save Abstract" at bounding box center [460, 383] width 90 height 28
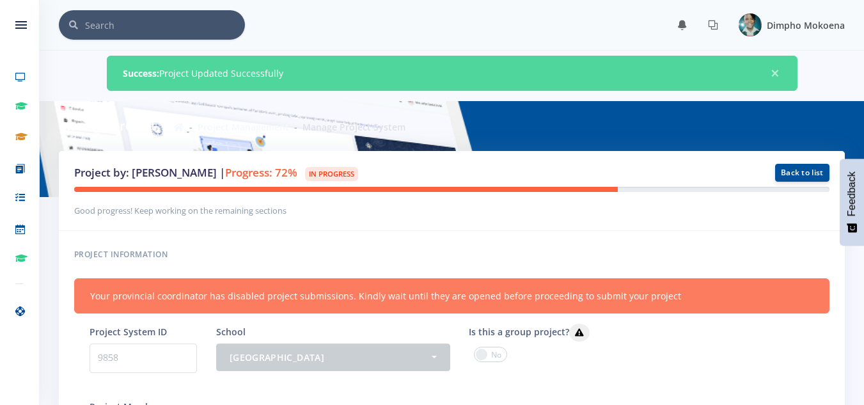
click at [806, 27] on span "Dimpho Mokoena" at bounding box center [806, 25] width 78 height 12
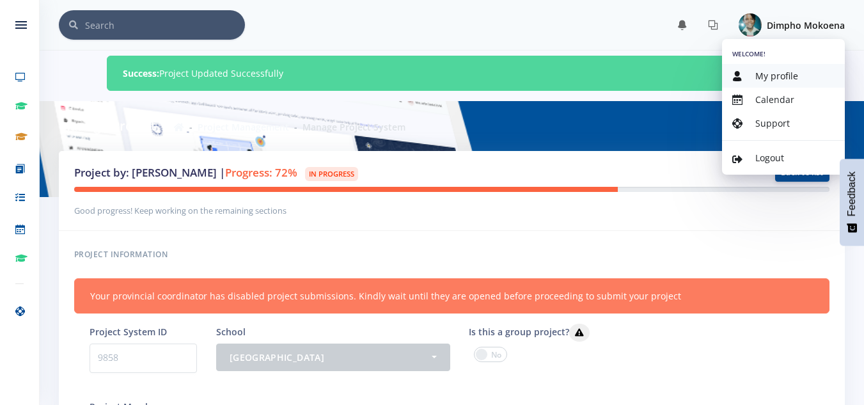
click at [767, 83] on link "My profile" at bounding box center [783, 76] width 123 height 24
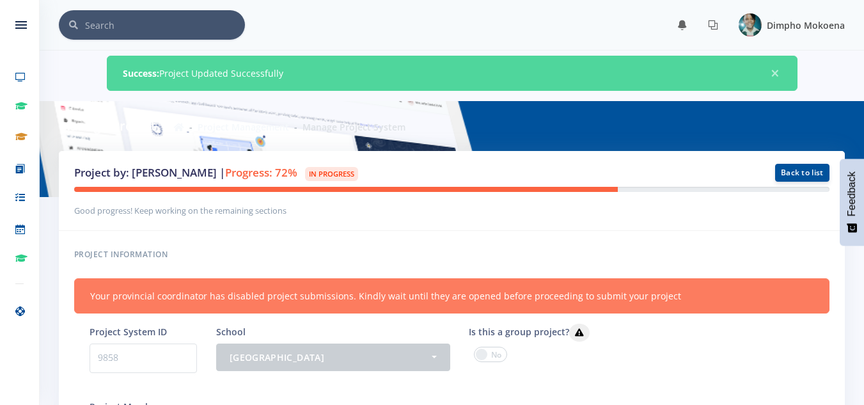
click at [790, 28] on span "Dimpho Mokoena" at bounding box center [806, 25] width 78 height 12
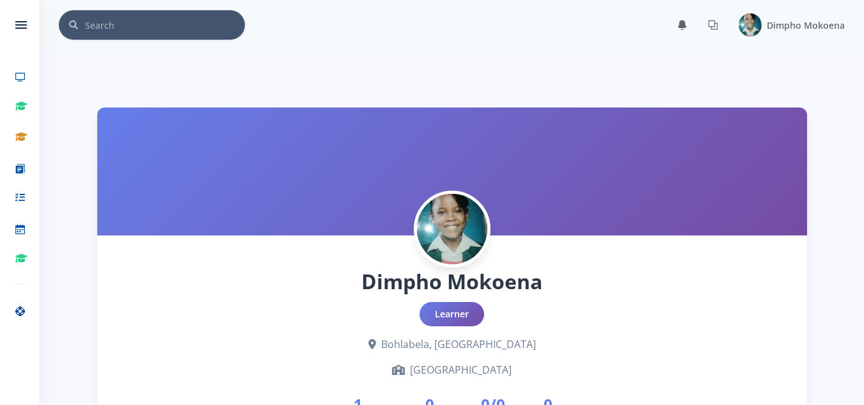
scroll to position [10, 10]
